Goal: Find specific page/section: Find specific page/section

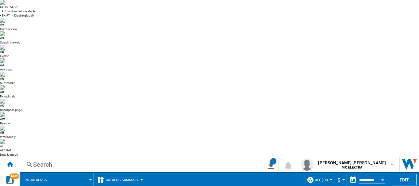
click at [86, 172] on span at bounding box center [73, 179] width 35 height 15
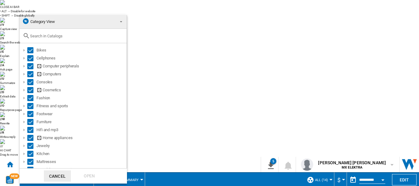
click at [141, 35] on md-backdrop at bounding box center [209, 93] width 419 height 186
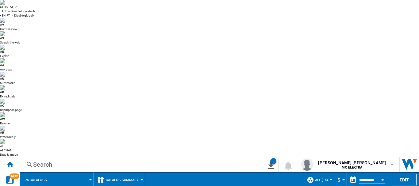
scroll to position [257, 0]
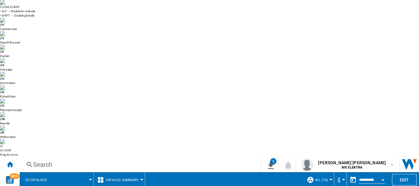
click at [110, 178] on span "Catalog Summary" at bounding box center [122, 180] width 33 height 4
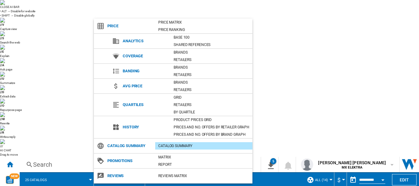
click at [117, 176] on span "Reviews" at bounding box center [129, 176] width 51 height 9
click at [166, 176] on div "REVIEWS Matrix" at bounding box center [203, 176] width 97 height 6
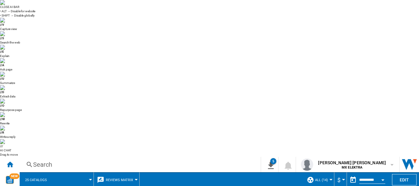
click at [95, 172] on md-menu "Reviews Matrix Price Price Matrix Price Ranking Analytics Base 100 Shared refer…" at bounding box center [117, 179] width 46 height 15
click at [90, 179] on div at bounding box center [90, 180] width 3 height 2
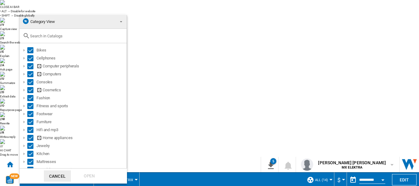
click at [95, 22] on span "Category View" at bounding box center [68, 21] width 92 height 9
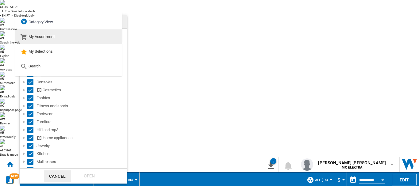
click at [41, 43] on md-option "My Assortment" at bounding box center [68, 36] width 106 height 15
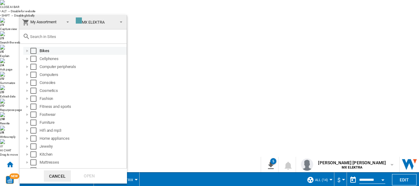
click at [36, 51] on md-checkbox "Select" at bounding box center [34, 51] width 9 height 6
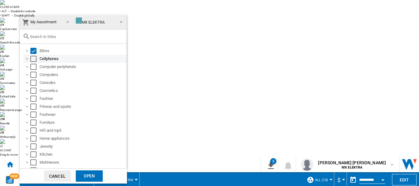
click at [33, 60] on div "Select" at bounding box center [33, 59] width 6 height 6
click at [31, 68] on div "Select" at bounding box center [33, 67] width 6 height 6
click at [32, 75] on div "Select" at bounding box center [33, 75] width 6 height 6
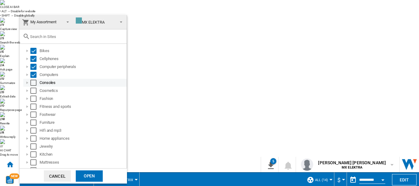
click at [32, 83] on div "Select" at bounding box center [33, 83] width 6 height 6
click at [32, 86] on div "Consoles" at bounding box center [74, 83] width 103 height 8
click at [32, 93] on div "Select" at bounding box center [33, 91] width 6 height 6
click at [33, 100] on div "Select" at bounding box center [33, 99] width 6 height 6
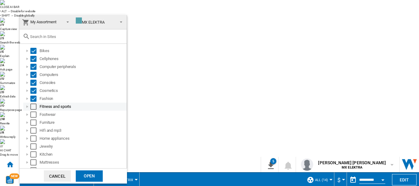
click at [33, 105] on div "Select" at bounding box center [33, 107] width 6 height 6
click at [32, 113] on div "Select" at bounding box center [33, 115] width 6 height 6
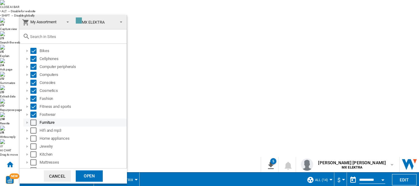
click at [32, 121] on div "Select" at bounding box center [33, 123] width 6 height 6
click at [32, 129] on div "Select" at bounding box center [33, 131] width 6 height 6
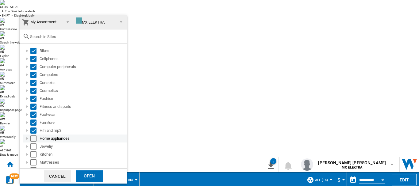
click at [32, 136] on div "Select" at bounding box center [33, 139] width 6 height 6
click at [33, 146] on div "Select" at bounding box center [33, 147] width 6 height 6
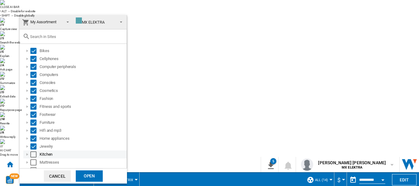
click at [33, 154] on div "Select" at bounding box center [33, 155] width 6 height 6
click at [32, 161] on div "Select" at bounding box center [33, 162] width 6 height 6
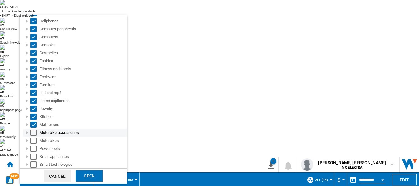
click at [36, 129] on div "Motorbike accessories" at bounding box center [74, 133] width 103 height 8
click at [35, 135] on div "Select" at bounding box center [33, 133] width 6 height 6
click at [33, 140] on div "Select" at bounding box center [33, 141] width 6 height 6
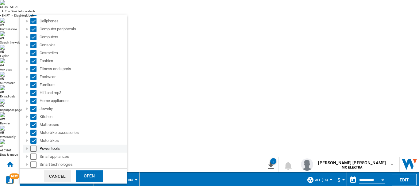
click at [33, 146] on div "Select" at bounding box center [33, 149] width 6 height 6
click at [35, 153] on div "Small appliances" at bounding box center [74, 157] width 103 height 8
click at [38, 158] on md-checkbox "Select" at bounding box center [34, 157] width 9 height 6
click at [35, 165] on div "Select" at bounding box center [33, 165] width 6 height 6
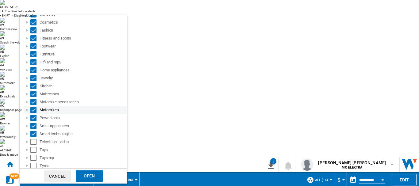
scroll to position [94, 0]
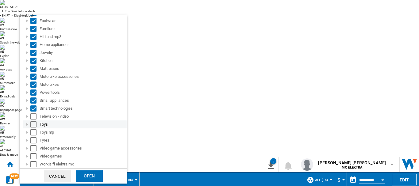
click at [34, 121] on div "Toys" at bounding box center [74, 125] width 103 height 8
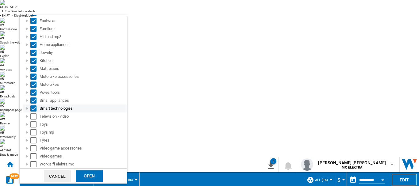
click at [33, 112] on div "Smart technologies" at bounding box center [74, 109] width 103 height 8
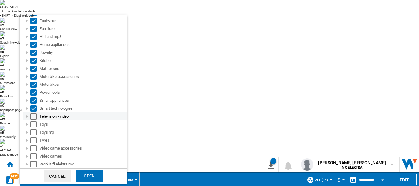
click at [33, 119] on div "Select" at bounding box center [33, 116] width 6 height 6
click at [33, 125] on div "Select" at bounding box center [33, 124] width 6 height 6
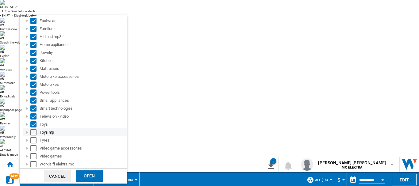
click at [34, 134] on div "Select" at bounding box center [33, 132] width 6 height 6
click at [34, 143] on div "Select" at bounding box center [33, 140] width 6 height 6
click at [33, 143] on div "Select" at bounding box center [33, 140] width 6 height 6
click at [33, 144] on div "Tyres" at bounding box center [74, 140] width 103 height 8
click at [33, 141] on div "Select" at bounding box center [33, 140] width 6 height 6
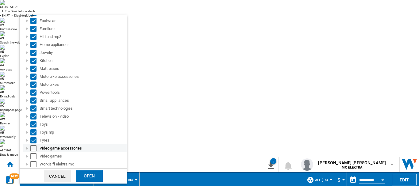
click at [34, 146] on div "Select" at bounding box center [33, 148] width 6 height 6
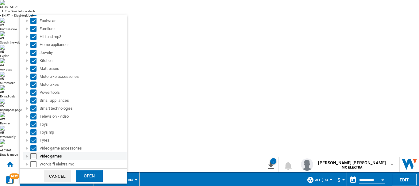
click at [34, 153] on div "Video games" at bounding box center [74, 156] width 103 height 8
click at [33, 164] on div "Select" at bounding box center [33, 164] width 6 height 6
click at [34, 158] on div "Select" at bounding box center [33, 156] width 6 height 6
click at [84, 178] on div "Open" at bounding box center [89, 176] width 27 height 11
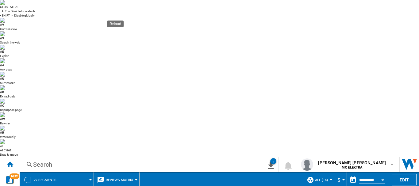
click at [124, 172] on button "Reviews Matrix" at bounding box center [121, 179] width 30 height 15
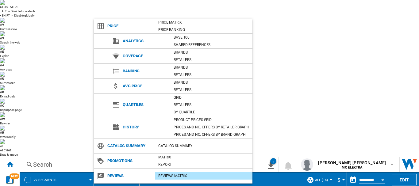
click at [79, 28] on md-backdrop at bounding box center [209, 93] width 419 height 186
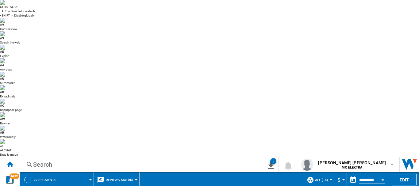
click at [84, 172] on span at bounding box center [77, 179] width 25 height 15
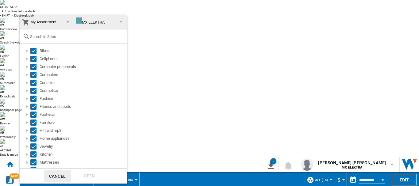
click at [82, 26] on span "MX ELEKTRA" at bounding box center [95, 21] width 39 height 9
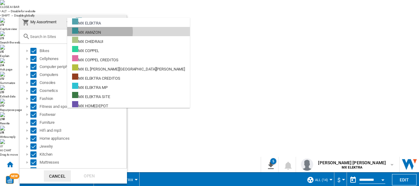
click at [96, 32] on div "MX AMAZON" at bounding box center [86, 32] width 29 height 8
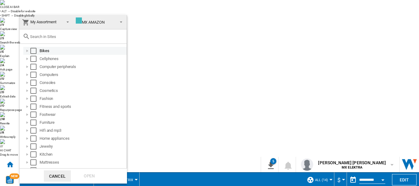
click at [31, 53] on div "Select" at bounding box center [33, 51] width 6 height 6
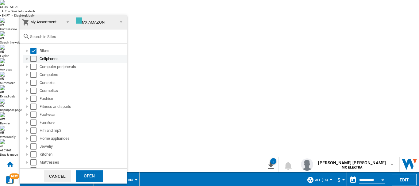
click at [33, 61] on div "Select" at bounding box center [33, 59] width 6 height 6
click at [33, 69] on div "Select" at bounding box center [33, 67] width 6 height 6
click at [34, 74] on div "Select" at bounding box center [33, 75] width 6 height 6
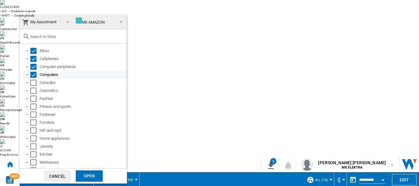
drag, startPoint x: 33, startPoint y: 81, endPoint x: 34, endPoint y: 74, distance: 6.8
click at [34, 74] on div "Select" at bounding box center [33, 75] width 6 height 6
click at [32, 84] on div "Select" at bounding box center [33, 83] width 6 height 6
click at [35, 73] on div "Select" at bounding box center [33, 75] width 6 height 6
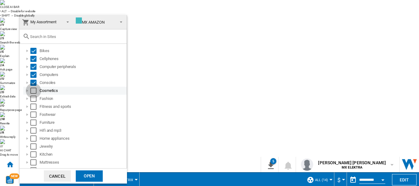
click at [34, 90] on div "Select" at bounding box center [33, 91] width 6 height 6
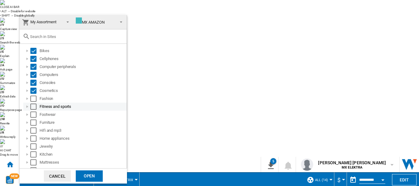
click at [33, 103] on div "Fitness and sports" at bounding box center [74, 107] width 103 height 8
click at [32, 100] on div "Select" at bounding box center [33, 99] width 6 height 6
click at [31, 108] on div "Select" at bounding box center [33, 107] width 6 height 6
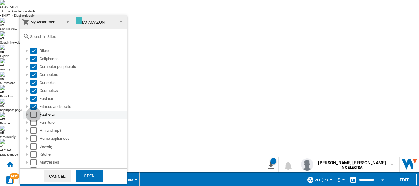
click at [32, 113] on div "Select" at bounding box center [33, 115] width 6 height 6
click at [31, 122] on div "Select" at bounding box center [33, 123] width 6 height 6
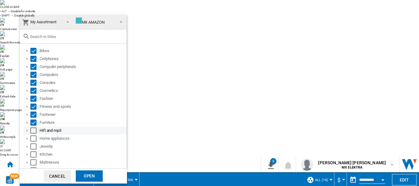
click at [32, 130] on div "Select" at bounding box center [33, 131] width 6 height 6
click at [32, 139] on div "Select" at bounding box center [33, 139] width 6 height 6
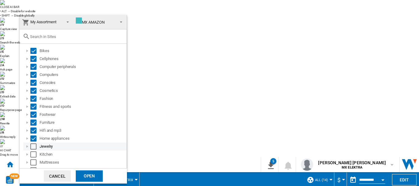
click at [32, 145] on div "Select" at bounding box center [33, 147] width 6 height 6
click at [33, 164] on div "Select" at bounding box center [33, 162] width 6 height 6
click at [33, 154] on div "Select" at bounding box center [33, 155] width 6 height 6
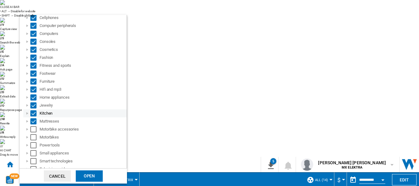
scroll to position [46, 0]
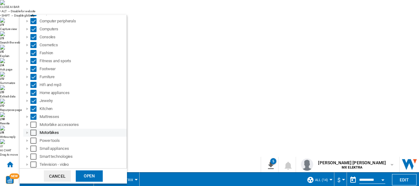
click at [32, 133] on div "Select" at bounding box center [33, 133] width 6 height 6
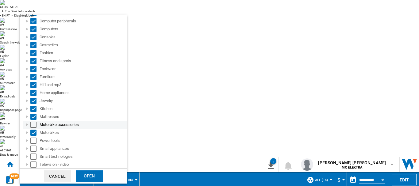
click at [32, 123] on div "Select" at bounding box center [33, 125] width 6 height 6
click at [32, 146] on div "Select" at bounding box center [33, 149] width 6 height 6
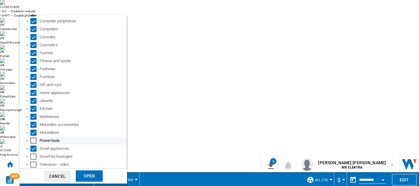
click at [32, 140] on div "Select" at bounding box center [33, 141] width 6 height 6
click at [32, 154] on div "Select" at bounding box center [33, 157] width 6 height 6
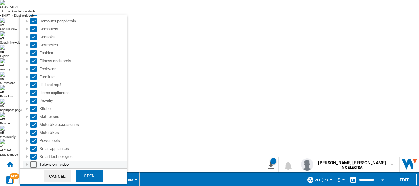
click at [32, 164] on div "Select" at bounding box center [33, 165] width 6 height 6
click at [88, 179] on div "Open" at bounding box center [89, 176] width 27 height 11
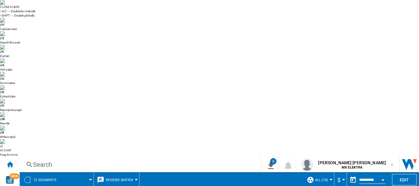
click at [110, 178] on span "Reviews Matrix" at bounding box center [119, 180] width 27 height 4
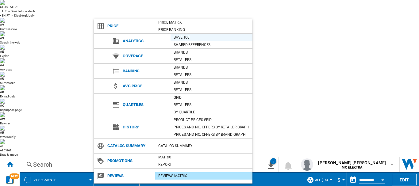
click at [181, 38] on div "Base 100" at bounding box center [212, 37] width 82 height 6
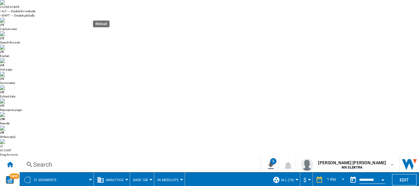
click at [12, 161] on ng-md-icon "Home" at bounding box center [9, 164] width 7 height 7
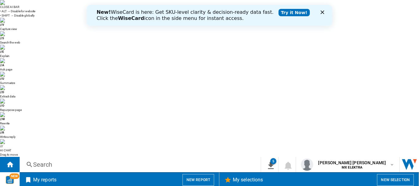
scroll to position [456, 0]
